Goal: Navigation & Orientation: Find specific page/section

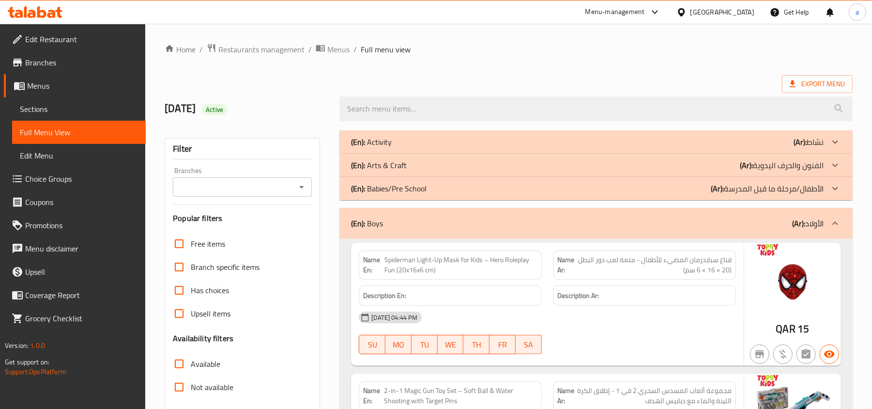
click at [550, 224] on div "(En): Boys (Ar): الأولاد" at bounding box center [587, 223] width 473 height 12
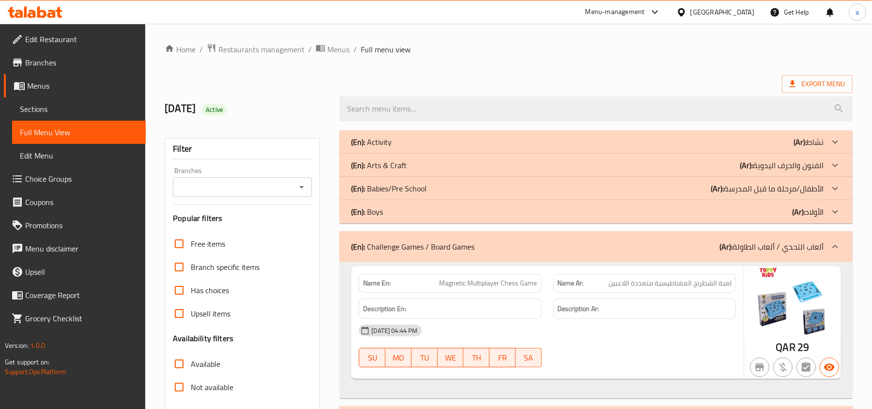
click at [550, 249] on div "(En): Challenge Games / Board Games (Ar): ألعاب التحدي / ألعاب الطاولة" at bounding box center [587, 247] width 473 height 12
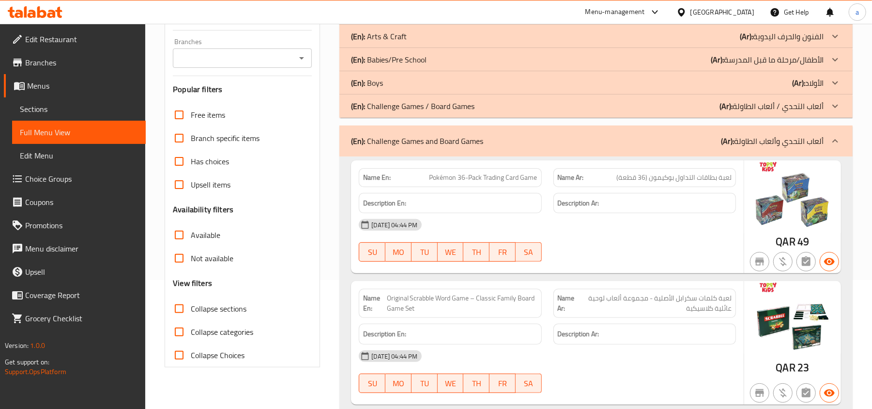
scroll to position [194, 0]
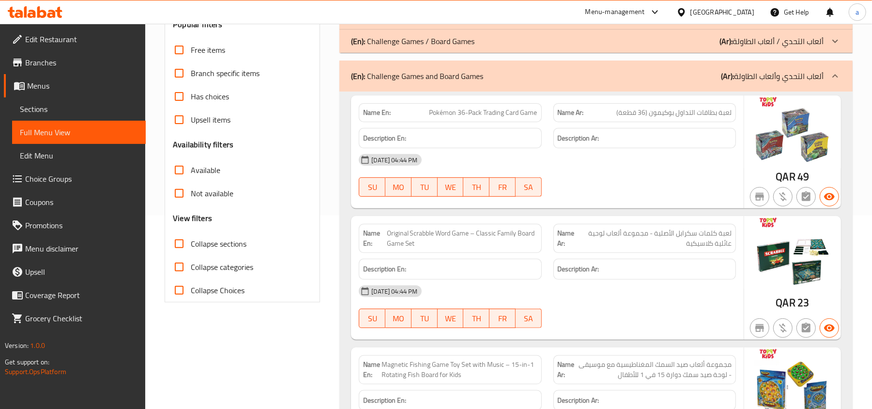
click at [622, 75] on div "(En): Challenge Games and Board Games (Ar): ألعاب التحدي وألعاب الطاولة" at bounding box center [587, 76] width 473 height 12
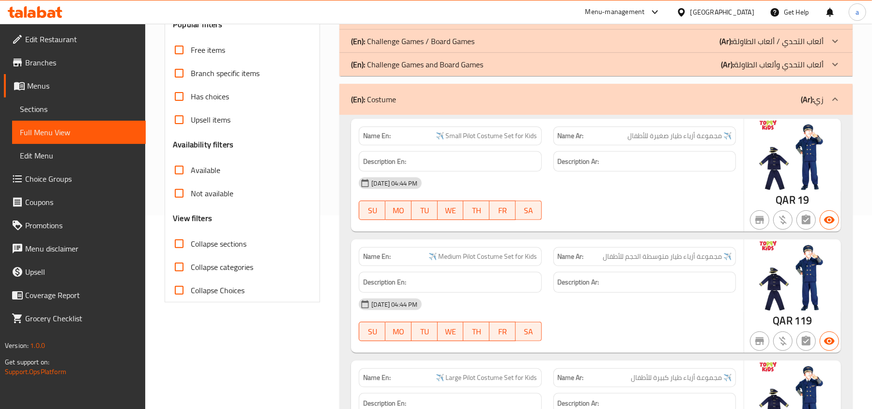
click at [579, 97] on div "(En): Costume (Ar): زي" at bounding box center [587, 99] width 473 height 12
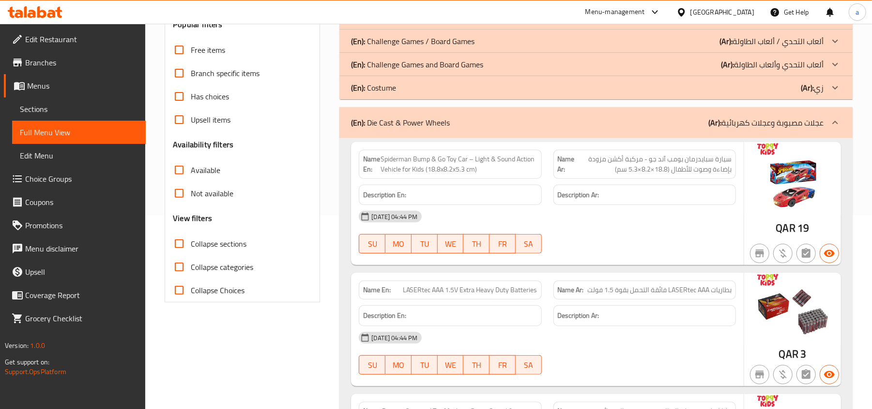
click at [584, 126] on div "(En): Die Cast & Power Wheels (Ar): عجلات مصبوبة وعجلات كهربائية" at bounding box center [587, 123] width 473 height 12
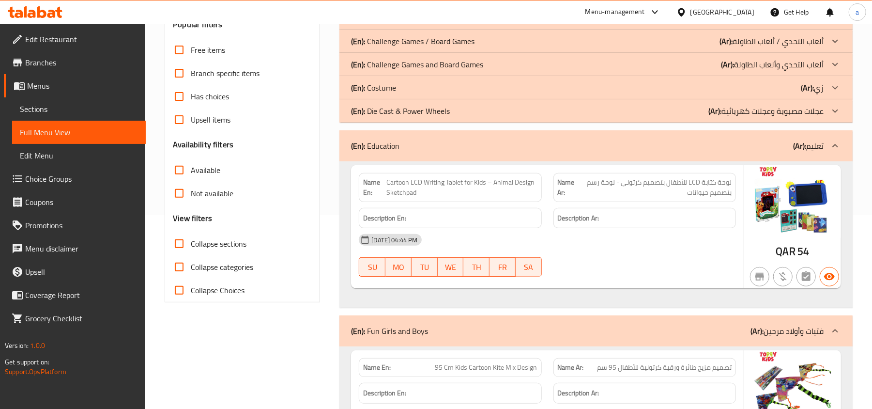
click at [572, 148] on div "(En): Education (Ar): تعليم" at bounding box center [587, 146] width 473 height 12
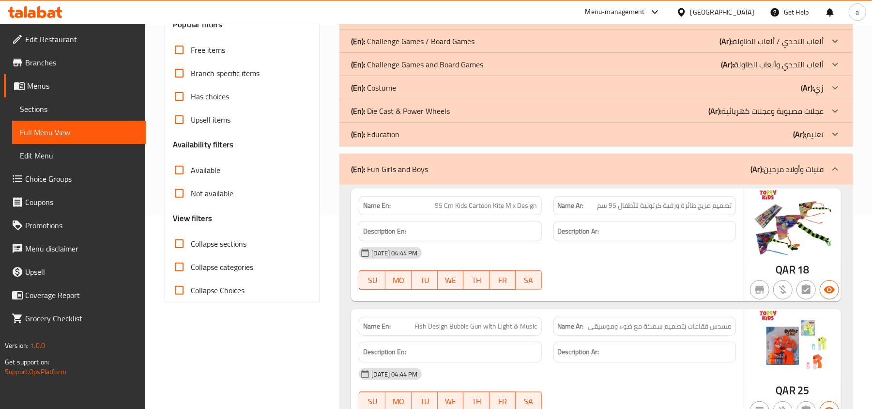
click at [578, 165] on div "(En): Fun Girls and Boys (Ar): فتيات وأولاد مرحين" at bounding box center [587, 169] width 473 height 12
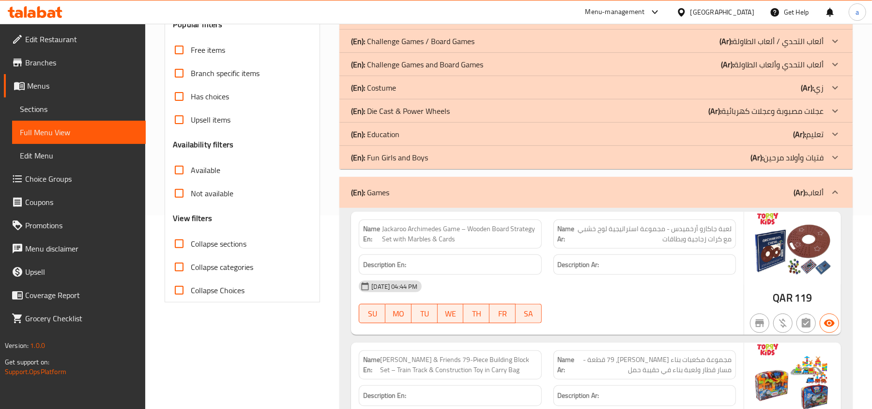
scroll to position [258, 0]
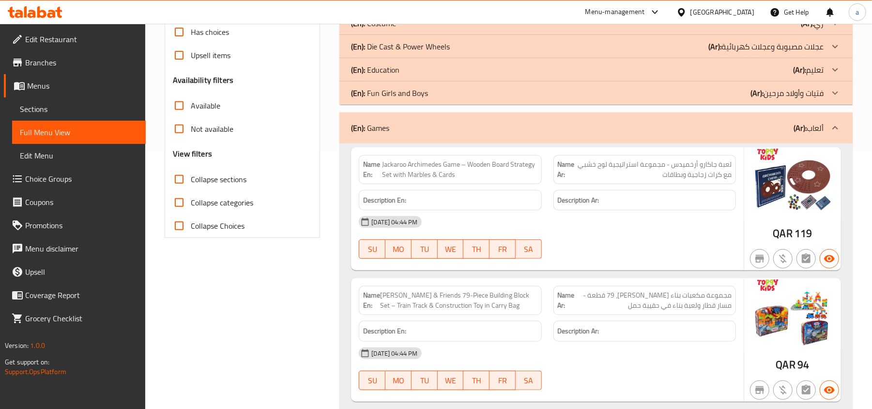
click at [632, 130] on div "(En): Games (Ar): ألعاب" at bounding box center [587, 128] width 473 height 12
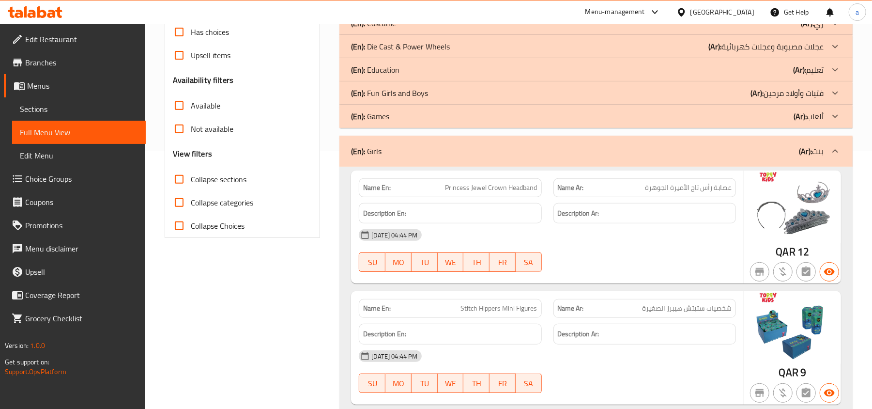
click at [632, 144] on div "(En): Girls (Ar): بنت" at bounding box center [596, 151] width 513 height 31
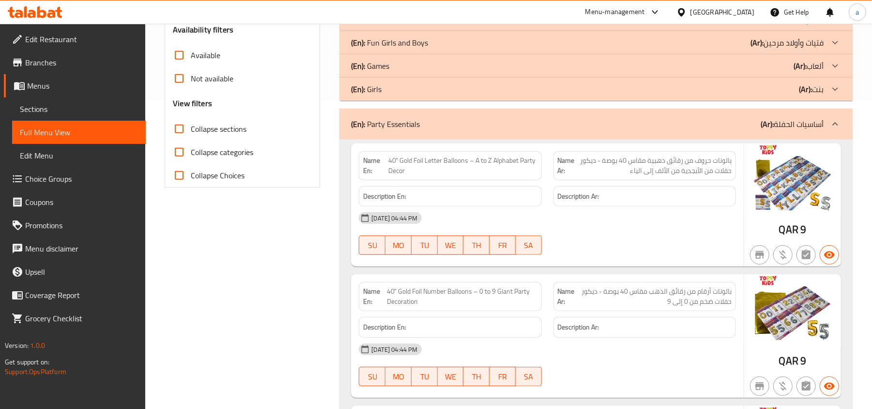
scroll to position [323, 0]
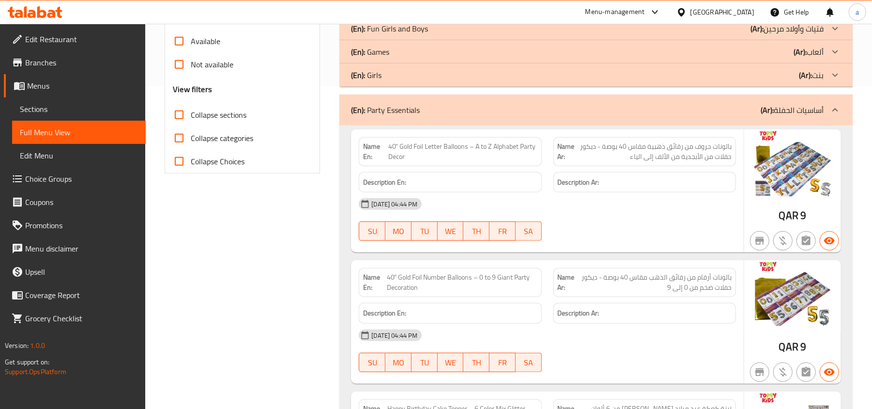
click at [573, 115] on div "(En): Party Essentials (Ar): أساسيات الحفلة" at bounding box center [587, 110] width 473 height 12
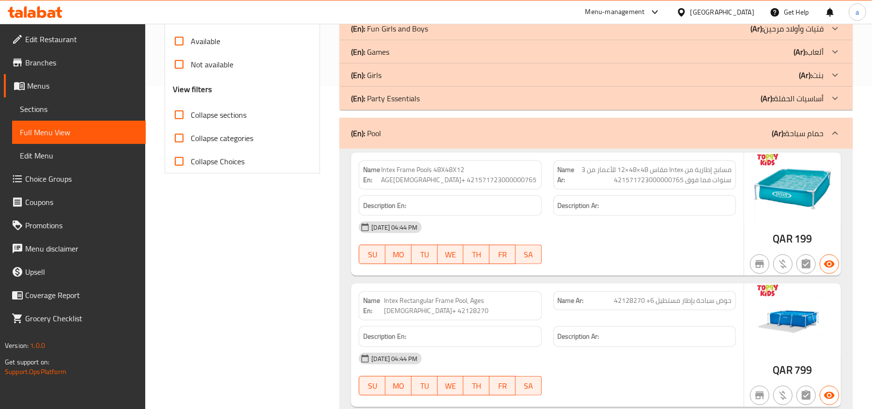
click at [595, 129] on div "(En): Pool (Ar): حمام سباحة" at bounding box center [587, 133] width 473 height 12
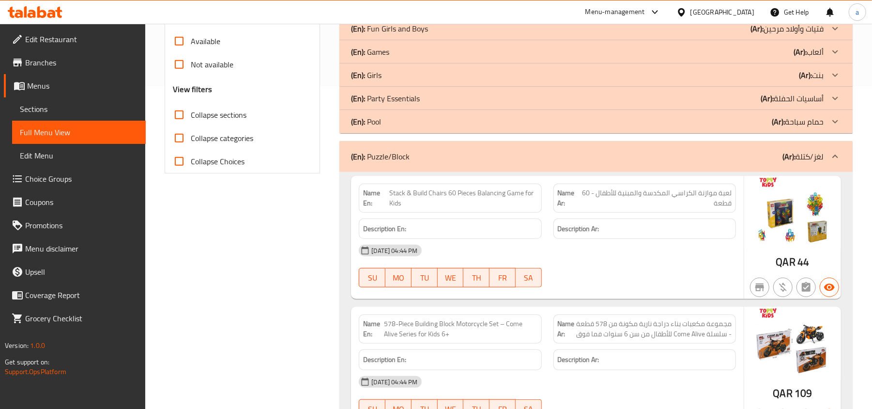
click at [603, 154] on div "(En): Puzzle/Block (Ar): لغز/كتلة" at bounding box center [587, 157] width 473 height 12
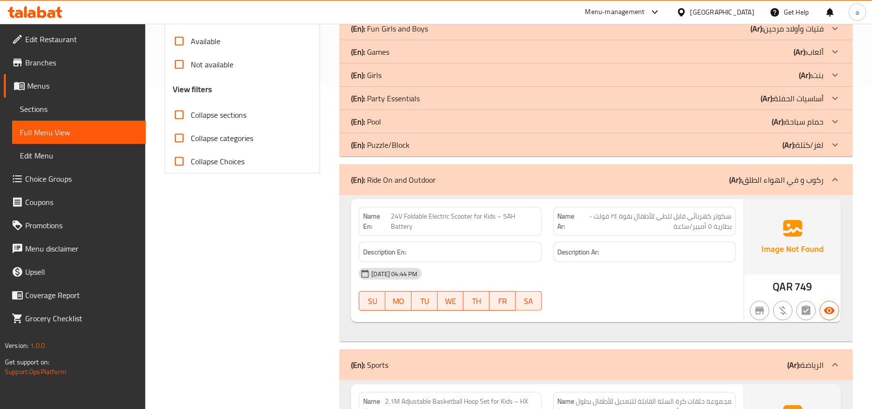
click at [622, 181] on div "(En): Ride On and Outdoor (Ar): ركوب و في الهواء الطلق" at bounding box center [587, 180] width 473 height 12
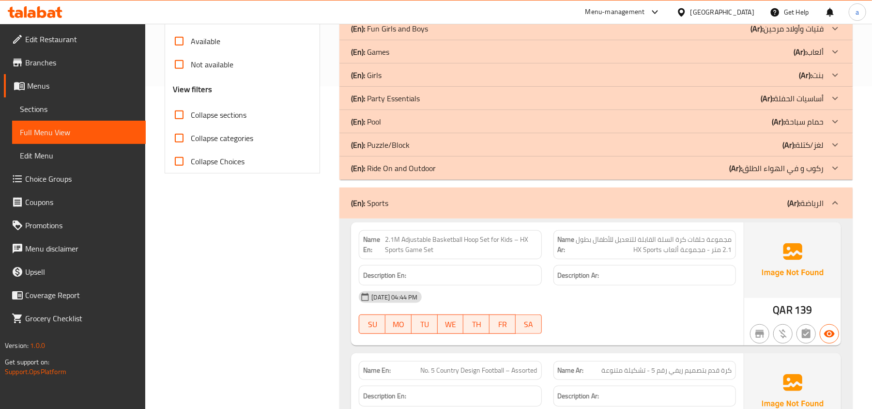
click at [617, 205] on div "(En): Sports (Ar): الرياضة" at bounding box center [587, 203] width 473 height 12
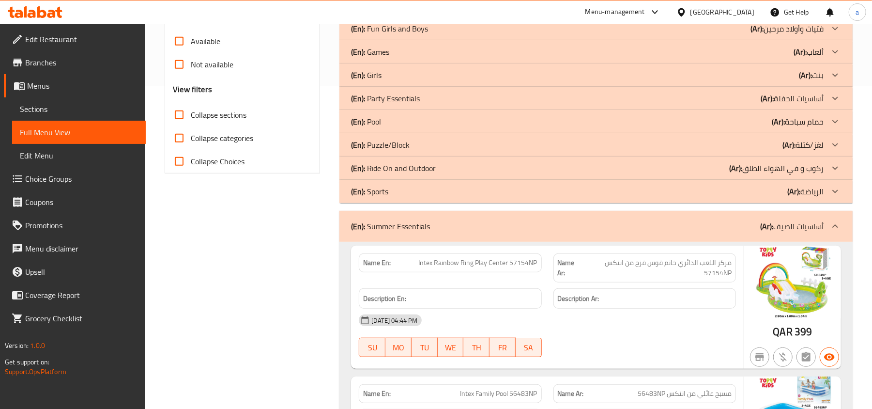
click at [646, 227] on div "(En): Summer Essentials (Ar): أساسيات الصيف" at bounding box center [587, 226] width 473 height 12
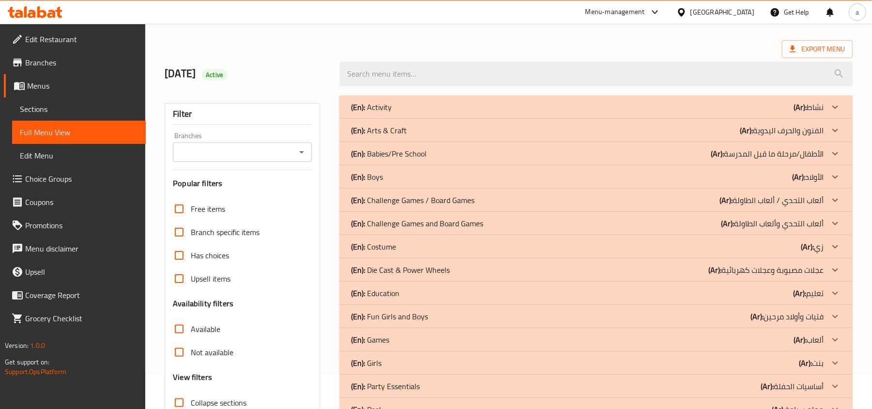
scroll to position [160, 0]
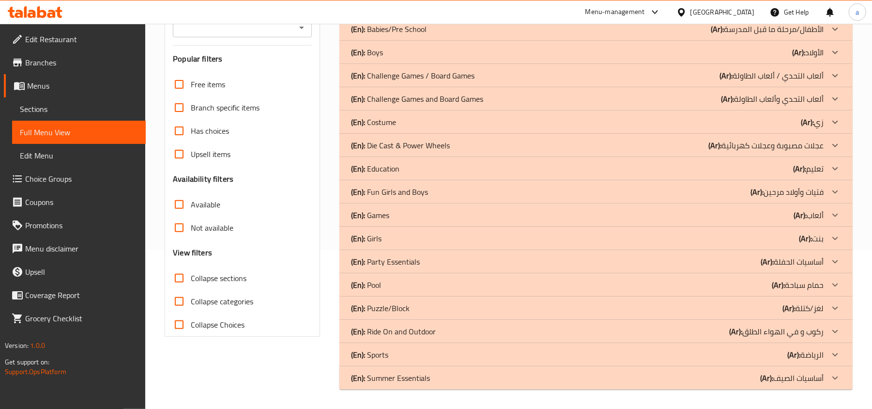
click at [466, 381] on div "(En): Summer Essentials (Ar): أساسيات الصيف" at bounding box center [587, 378] width 473 height 12
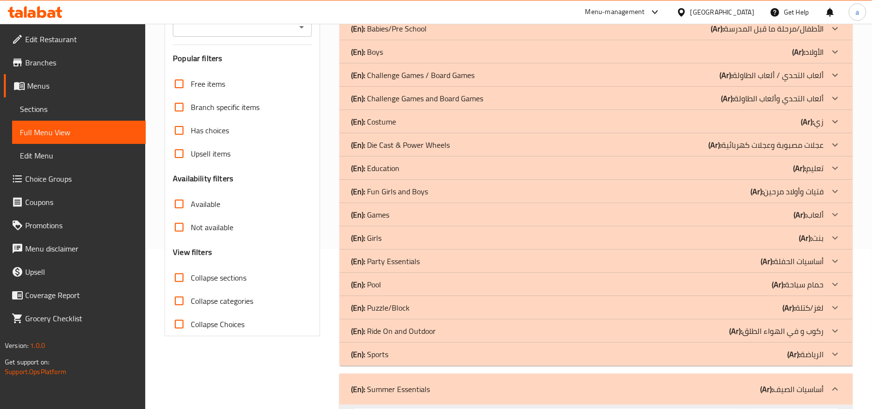
click at [472, 281] on div "(En): Pool (Ar): حمام سباحة" at bounding box center [587, 284] width 473 height 12
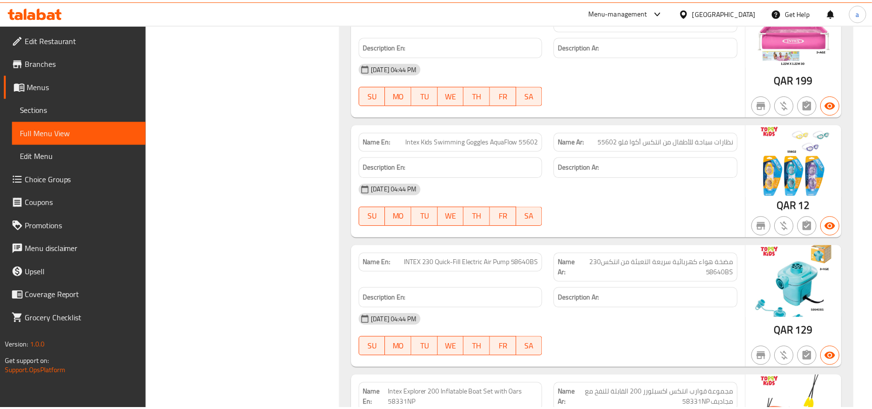
scroll to position [12818, 0]
